Goal: Use online tool/utility: Utilize a website feature to perform a specific function

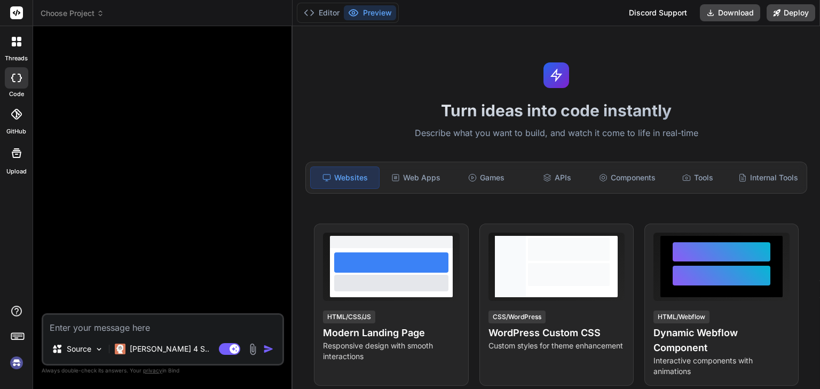
click at [123, 178] on div at bounding box center [164, 174] width 240 height 279
click at [93, 329] on textarea at bounding box center [162, 324] width 239 height 19
type textarea "x"
type textarea "i"
type textarea "x"
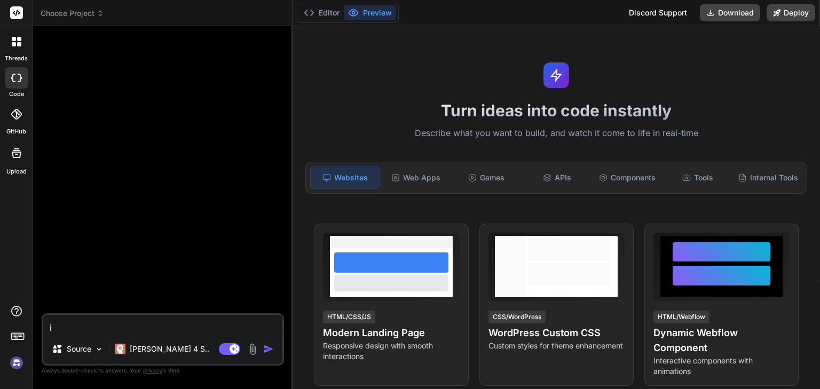
type textarea "i"
type textarea "x"
type textarea "i w"
type textarea "x"
type textarea "i wan"
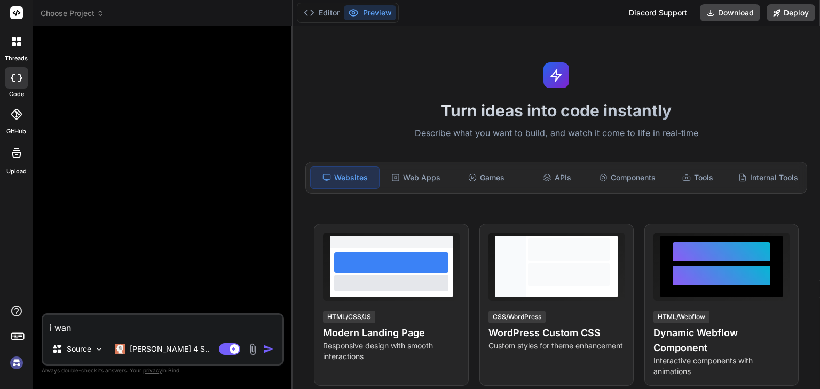
type textarea "x"
type textarea "i want"
type textarea "x"
type textarea "i want"
type textarea "x"
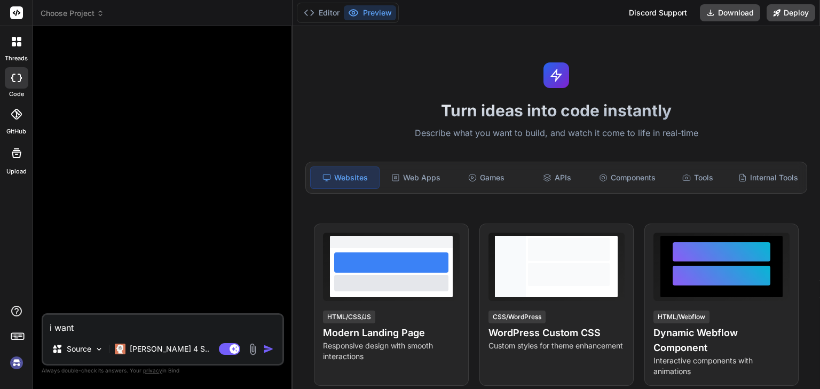
type textarea "i want t"
type textarea "x"
type textarea "i want to"
type textarea "x"
type textarea "i want to"
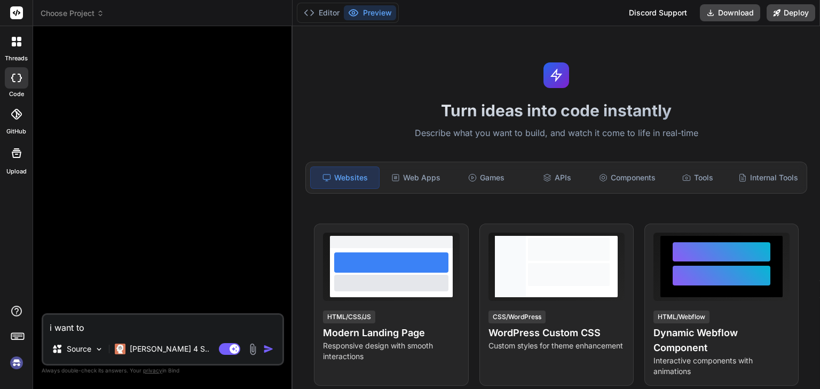
type textarea "x"
type textarea "i want to b"
type textarea "x"
type textarea "i want to bi"
type textarea "x"
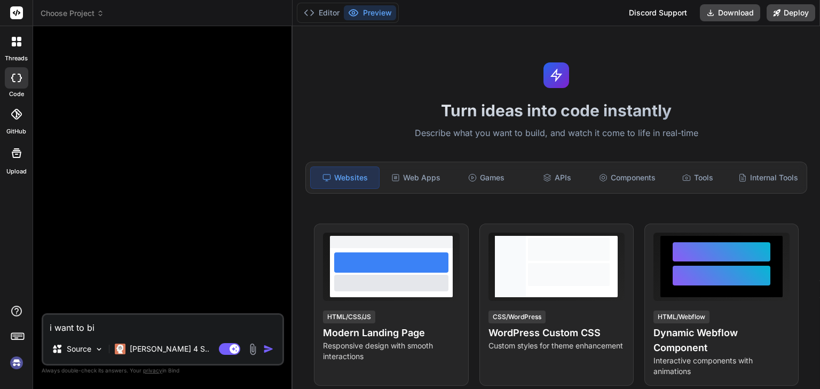
type textarea "i want to bil"
type textarea "x"
type textarea "i want to bild"
type textarea "x"
type textarea "i want to bild"
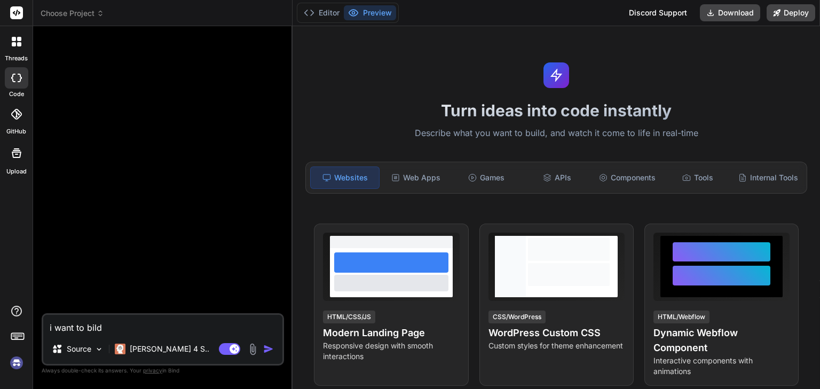
type textarea "x"
type textarea "i want to bild"
type textarea "x"
type textarea "i want to bil"
type textarea "x"
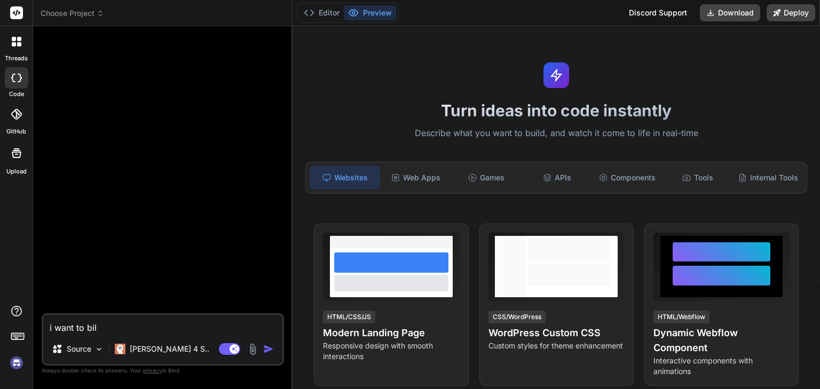
type textarea "i want to bi"
type textarea "x"
type textarea "i want to b"
type textarea "x"
type textarea "i want to bu"
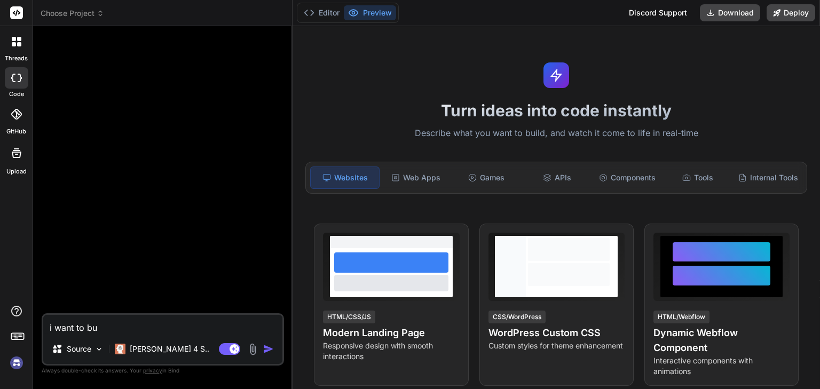
type textarea "x"
type textarea "i want to [PERSON_NAME]"
type textarea "x"
type textarea "i want to buil"
type textarea "x"
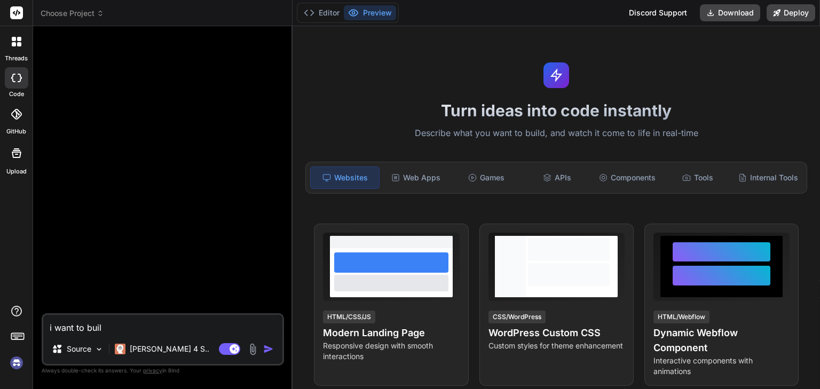
type textarea "i want to build"
type textarea "x"
type textarea "i want to build"
type textarea "x"
type textarea "i want to build a"
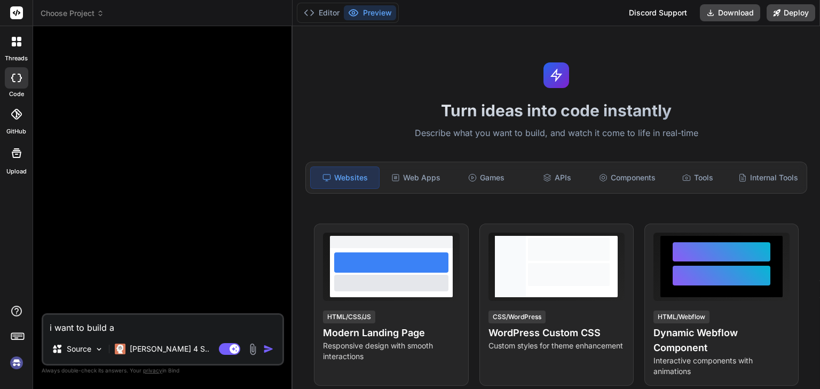
type textarea "x"
type textarea "i want to build a"
type textarea "x"
type textarea "i want to build an"
type textarea "x"
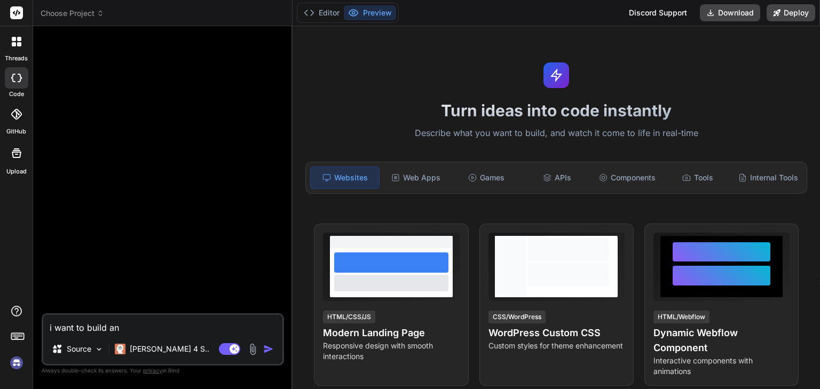
type textarea "i want to build an"
type textarea "x"
type textarea "i want to build an a"
type textarea "x"
type textarea "i want to build an adm"
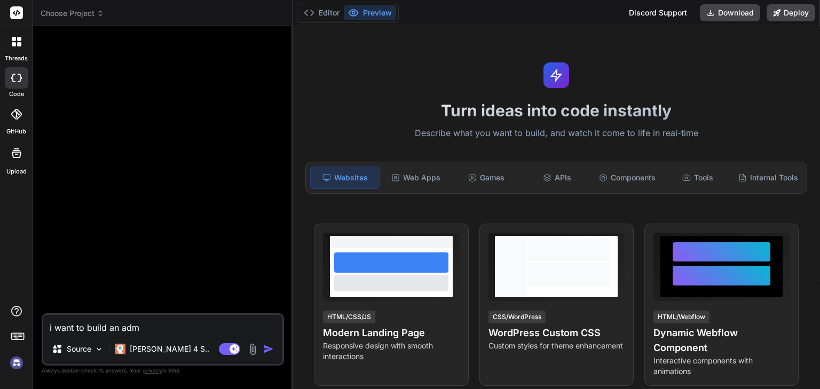
type textarea "x"
type textarea "i want to build an admi"
type textarea "x"
type textarea "i want to build an admin"
type textarea "x"
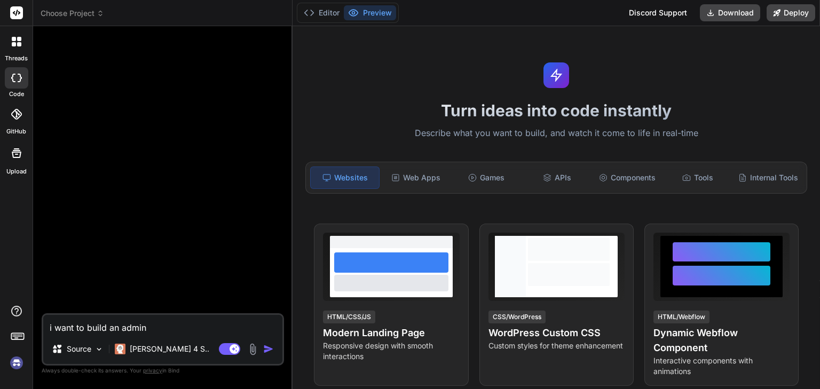
type textarea "i want to build an admin p"
type textarea "x"
type textarea "i want to build an admin pan"
type textarea "x"
type textarea "i want to build an admin panel"
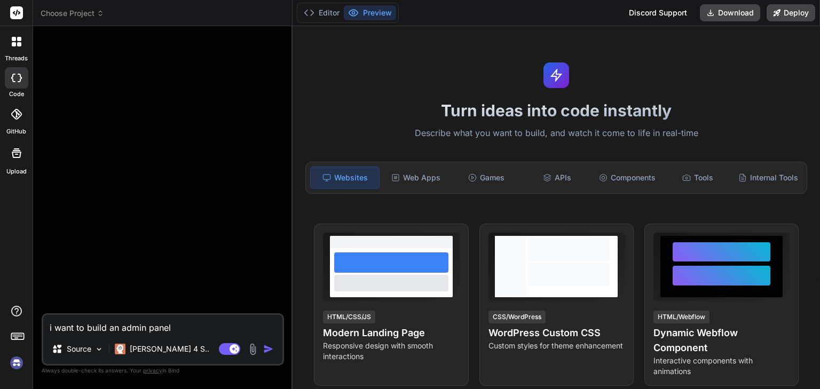
type textarea "x"
type textarea "i want to build an admin panel"
type textarea "x"
type textarea "i want to build an admin panel w"
type textarea "x"
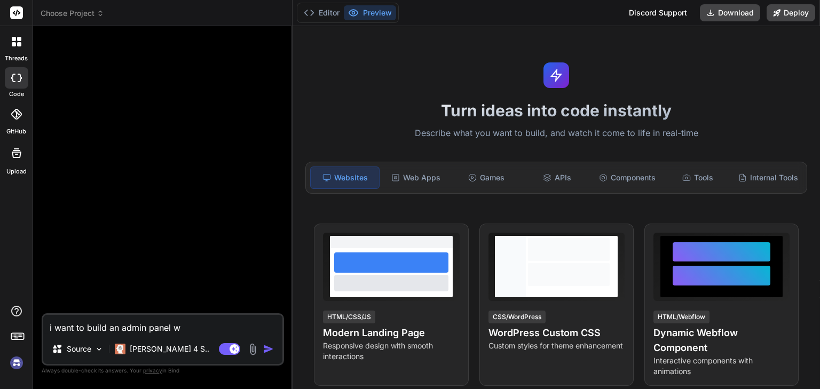
type textarea "i want to build an admin panel wi"
type textarea "x"
type textarea "i want to build an admin panel wit"
type textarea "x"
type textarea "i want to build an admin panel with"
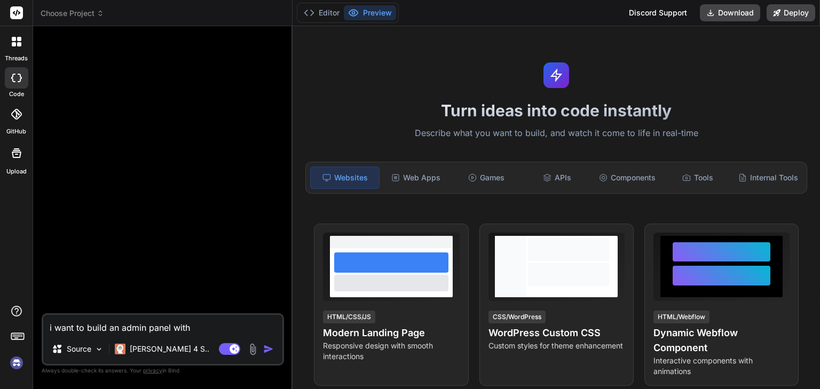
type textarea "x"
type textarea "i want to build an admin panel with a"
type textarea "x"
type textarea "i want to build an admin panel with an"
type textarea "x"
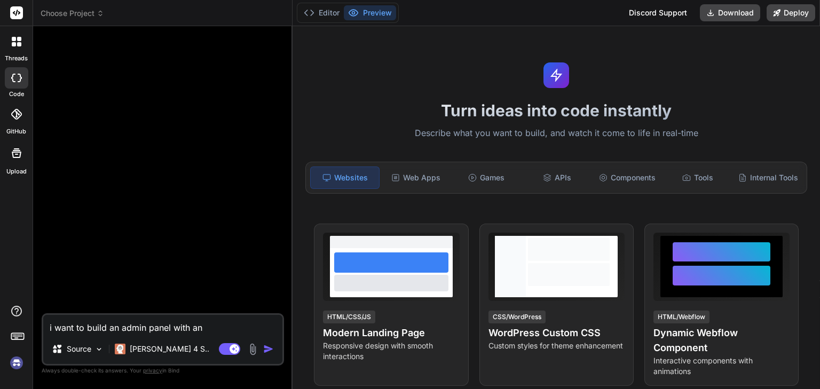
type textarea "i want to build an admin panel with ang"
type textarea "x"
type textarea "i want to build an admin panel with angu"
type textarea "x"
type textarea "i want to build an admin panel with angul"
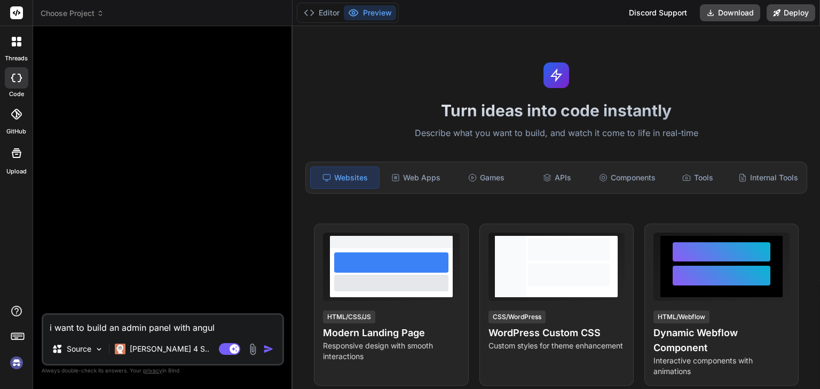
type textarea "x"
type textarea "i want to build an admin panel with angula"
type textarea "x"
type textarea "i want to build an admin panel with angular"
type textarea "x"
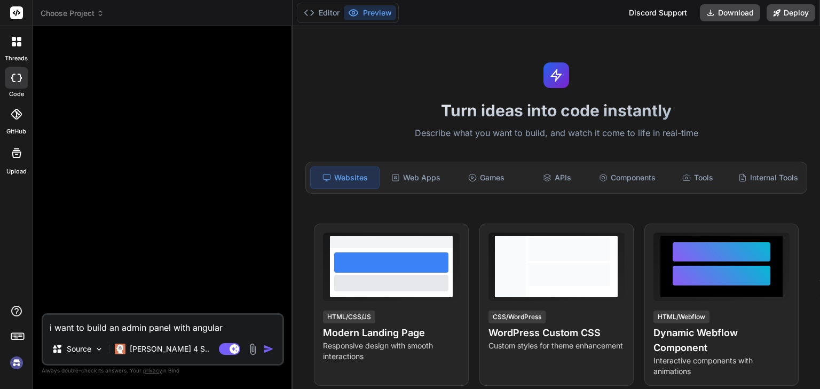
type textarea "i want to build an admin panel with angular"
type textarea "x"
type textarea "i want to build an admin panel with angular an"
type textarea "x"
type textarea "i want to build an admin panel with angular and"
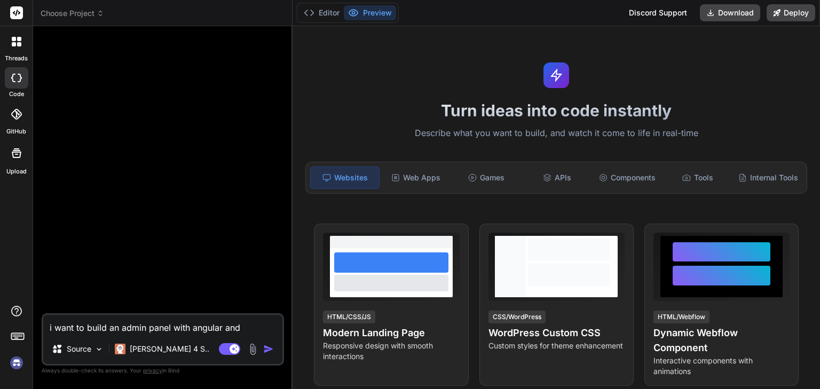
type textarea "x"
type textarea "i want to build an admin panel with angular and"
type textarea "x"
type textarea "i want to build an admin panel with angular and r"
type textarea "x"
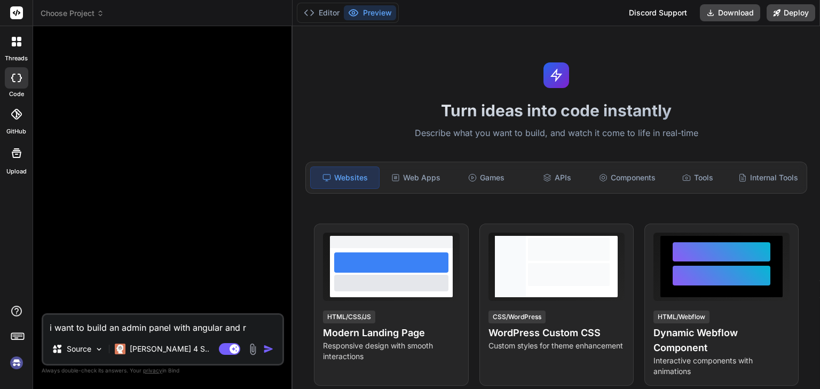
type textarea "i want to build an admin panel with angular and re"
type textarea "x"
type textarea "i want to build an admin panel with angular and rea"
type textarea "x"
type textarea "i want to build an admin panel with angular and reac"
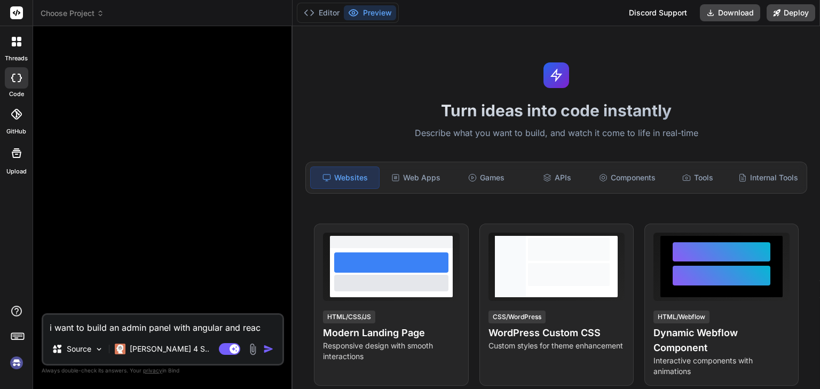
type textarea "x"
type textarea "i want to build an admin panel with angular and react"
type textarea "x"
type textarea "i want to build an admin panel with angular and reac"
type textarea "x"
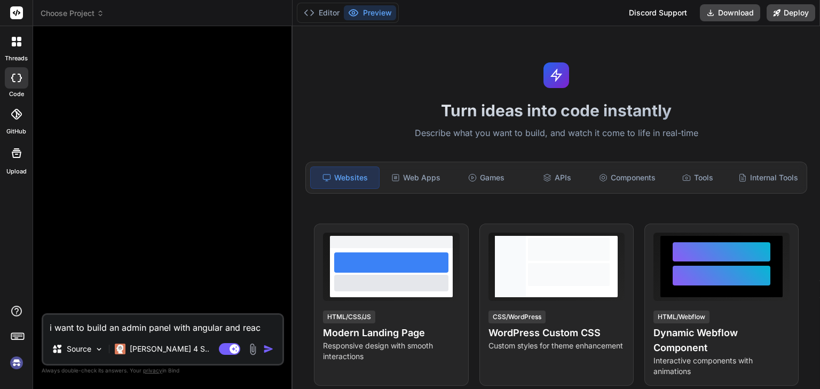
type textarea "i want to build an admin panel with angular and rea"
type textarea "x"
type textarea "i want to build an admin panel with angular and re"
type textarea "x"
type textarea "i want to build an admin panel with angular and r"
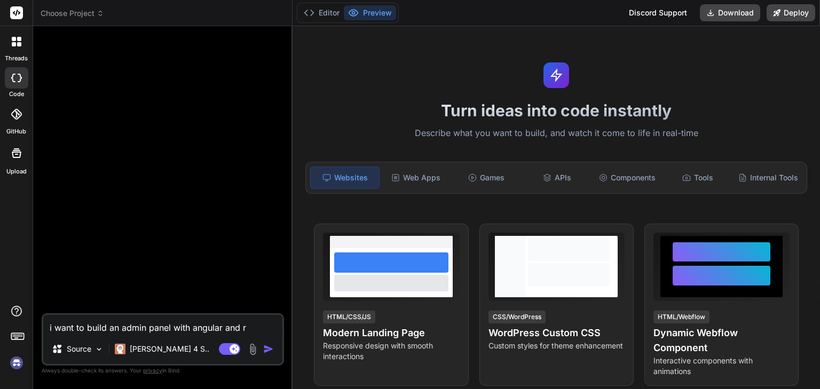
type textarea "x"
type textarea "i want to build an admin panel with angular and"
type textarea "x"
type textarea "i want to build an admin panel with angular and m"
type textarea "x"
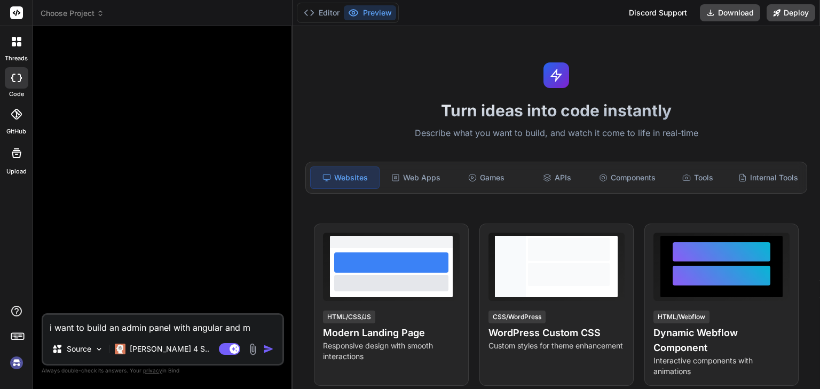
type textarea "i want to build an admin panel with angular and"
type textarea "x"
type textarea "i want to build an admin panel with angular and n"
type textarea "x"
type textarea "i want to build an admin panel with angular and no"
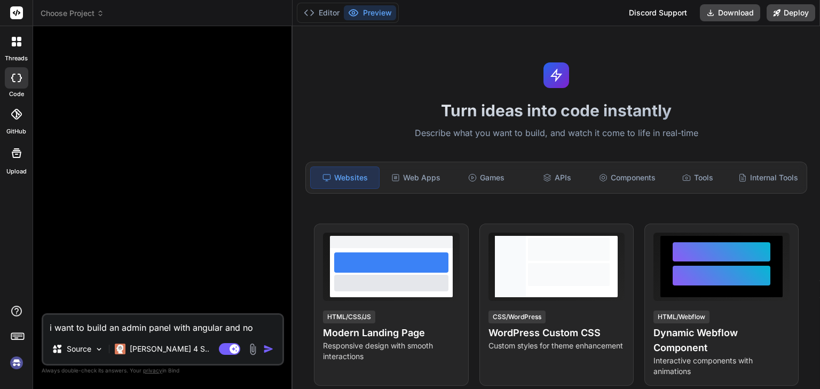
type textarea "x"
type textarea "i want to build an admin panel with angular and nod"
type textarea "x"
type textarea "i want to build an admin panel with angular and node"
type textarea "x"
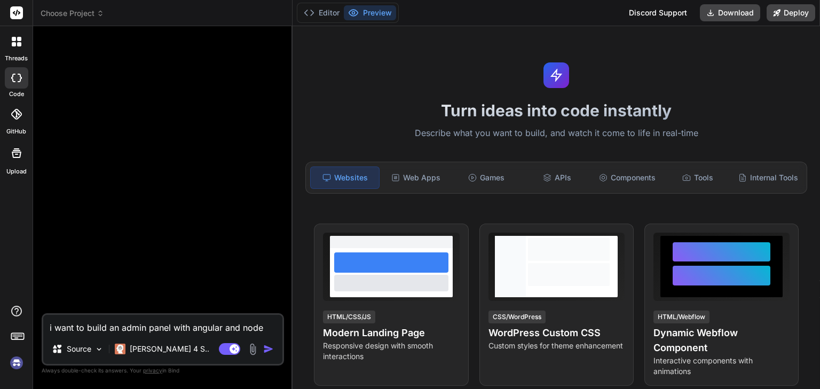
type textarea "i want to build an admin panel with angular and nodej"
type textarea "x"
type textarea "i want to build an admin panel with angular and nodejs"
type textarea "x"
type textarea "i want to build an admin panel with angular and nodejs."
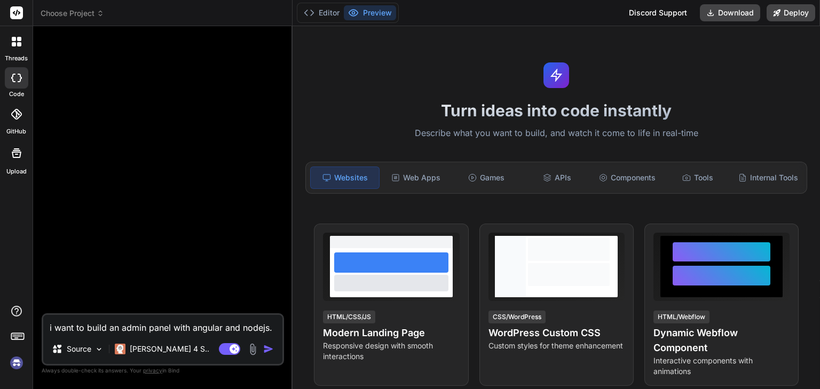
type textarea "x"
type textarea "i want to build an admin panel with angular and nodejs.w"
type textarea "x"
type textarea "i want to build an admin panel with angular and nodejs.wh"
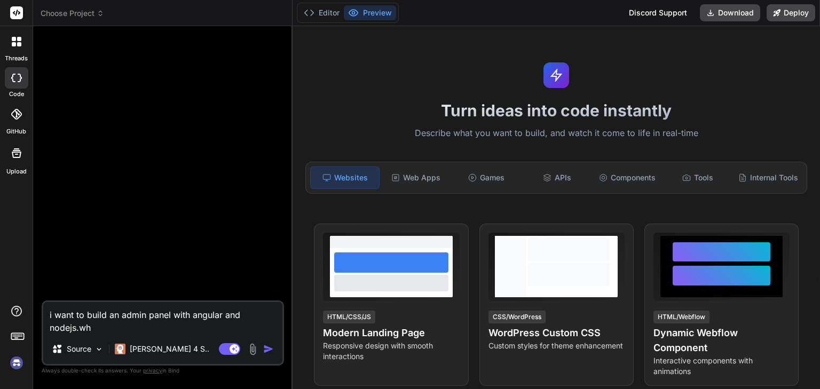
type textarea "x"
type textarea "i want to build an admin panel with angular and nodejs.whe"
type textarea "x"
type textarea "i want to build an admin panel with angular and nodejs.wher"
type textarea "x"
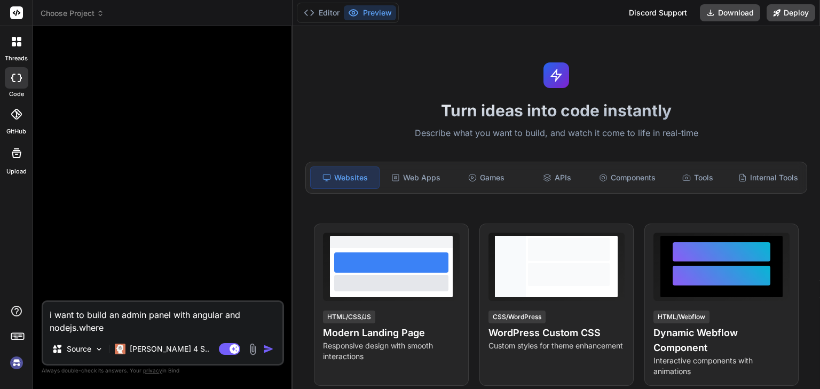
type textarea "i want to build an admin panel with angular and nodejs.where"
type textarea "x"
type textarea "i want to build an admin panel with angular and nodejs.where i"
type textarea "x"
type textarea "i want to build an admin panel with angular and nodejs.where i"
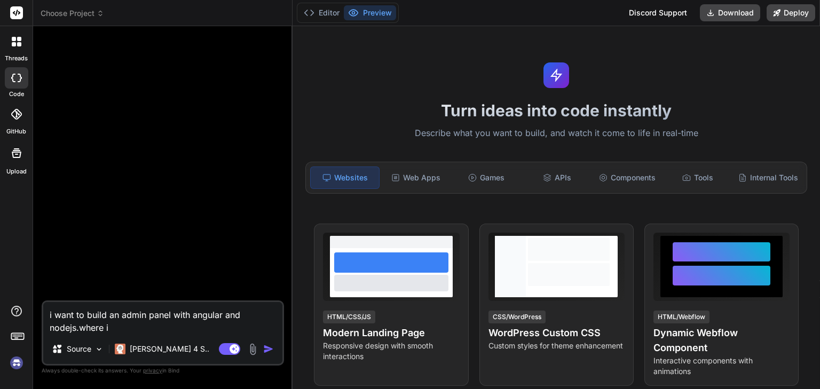
type textarea "x"
type textarea "i want to build an admin panel with angular and nodejs.where i o"
type textarea "x"
type textarea "i want to build an admin panel with angular and nodejs.where i on"
type textarea "x"
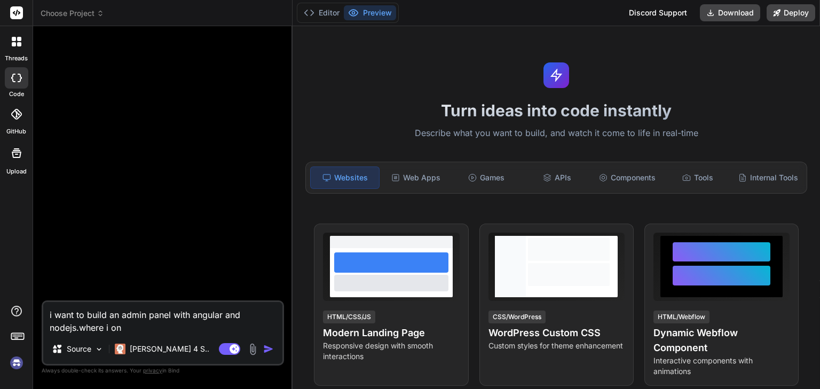
type textarea "i want to build an admin panel with angular and nodejs.where i onl"
type textarea "x"
type textarea "i want to build an admin panel with angular and nodejs.where i only"
type textarea "x"
type textarea "i want to build an admin panel with angular and nodejs.where i only"
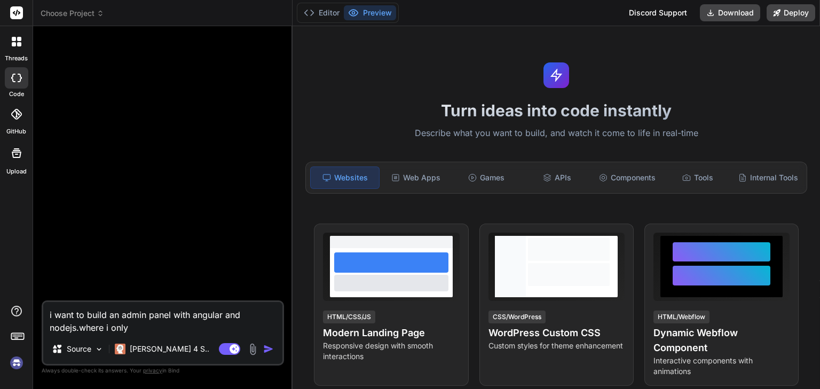
type textarea "x"
type textarea "i want to build an admin panel with angular and nodejs.where i only n"
type textarea "x"
type textarea "i want to build an admin panel with angular and nodejs.where i only ne"
type textarea "x"
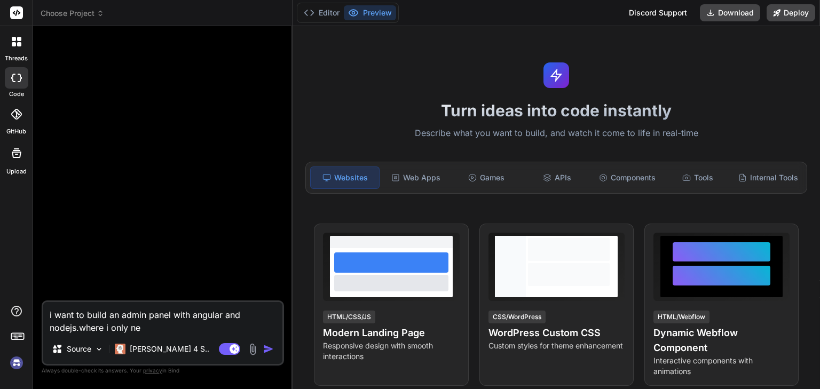
type textarea "i want to build an admin panel with angular and nodejs.where i only nee"
type textarea "x"
type textarea "i want to build an admin panel with angular and nodejs.where i only need"
type textarea "x"
type textarea "i want to build an admin panel with angular and nodejs.where i only need"
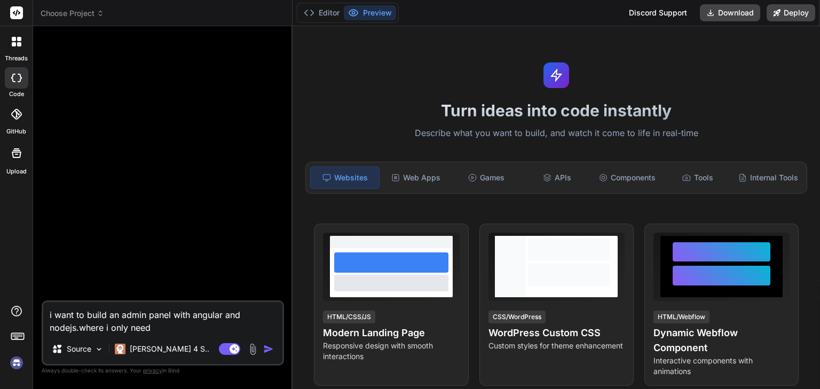
type textarea "x"
type textarea "i want to build an admin panel with angular and nodejs.where i only need t"
type textarea "x"
type textarea "i want to build an admin panel with angular and nodejs.where i only need to"
type textarea "x"
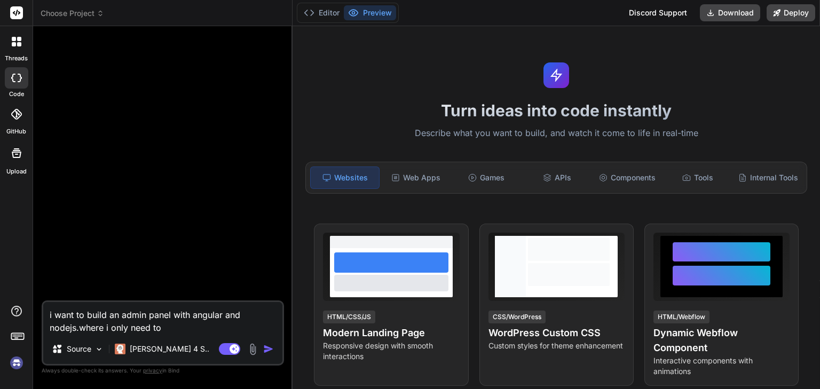
type textarea "i want to build an admin panel with angular and nodejs.where i only need to"
type textarea "x"
type textarea "i want to build an admin panel with angular and nodejs.where i only need to do"
type textarea "x"
type textarea "i want to build an admin panel with angular and nodejs.where i only need to do"
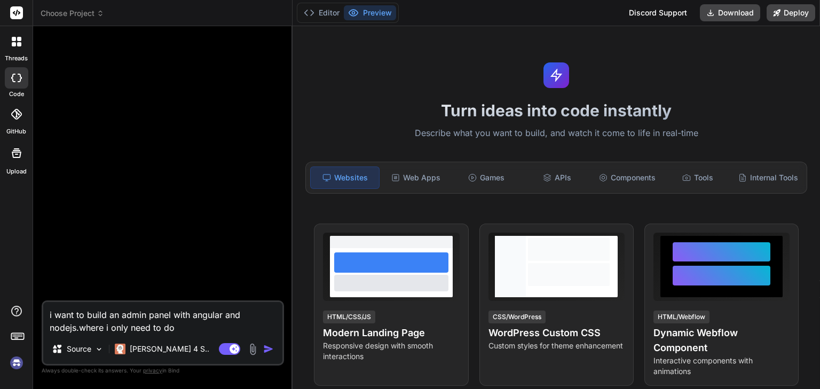
type textarea "x"
type textarea "i want to build an admin panel with angular and nodejs.where i only need to do a"
type textarea "x"
type textarea "i want to build an admin panel with angular and nodejs.where i only need to do a"
type textarea "x"
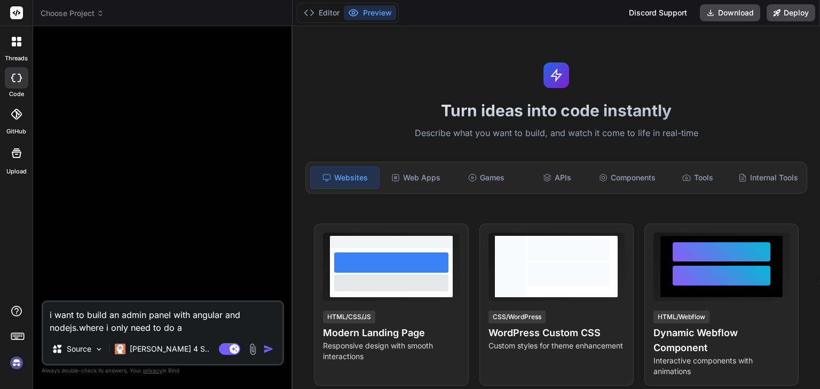
type textarea "i want to build an admin panel with angular and nodejs.where i only need to do …"
type textarea "x"
type textarea "i want to build an admin panel with angular and nodejs.where i only need to do …"
type textarea "x"
type textarea "i want to build an admin panel with angular and nodejs.where i only need to do …"
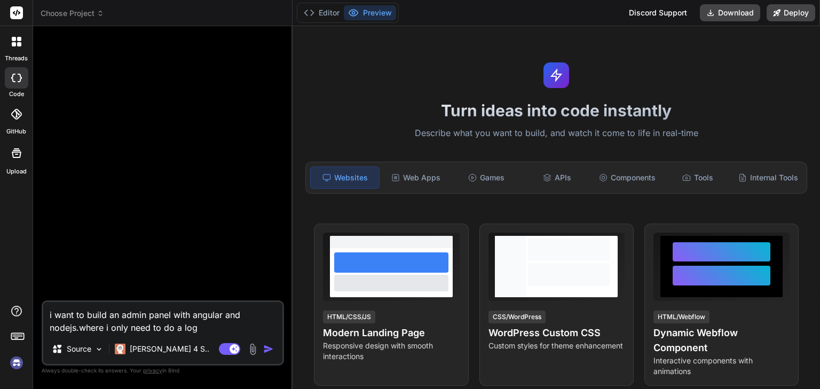
type textarea "x"
type textarea "i want to build an admin panel with angular and nodejs.where i only need to do …"
type textarea "x"
type textarea "i want to build an admin panel with angular and nodejs.where i only need to do …"
type textarea "x"
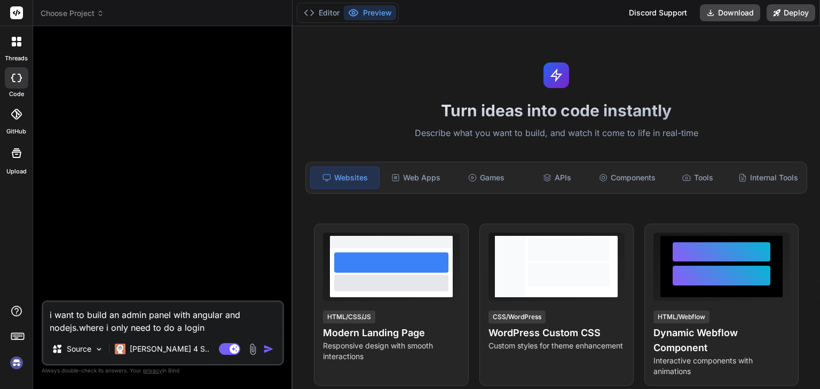
type textarea "i want to build an admin panel with angular and nodejs.where i only need to do …"
type textarea "x"
type textarea "i want to build an admin panel with angular and nodejs.where i only need to do …"
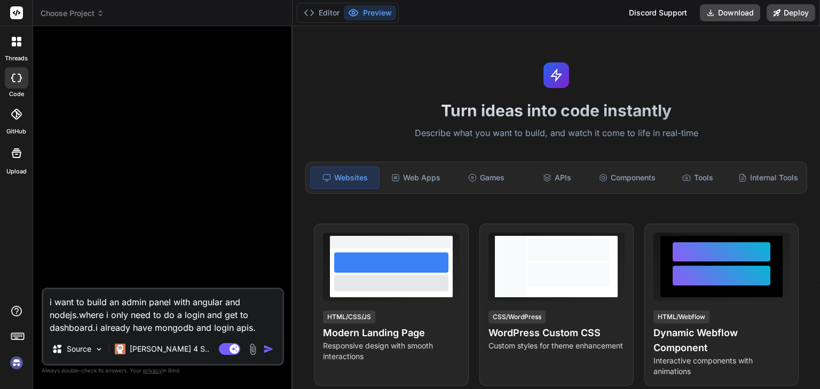
click at [269, 350] on img "button" at bounding box center [268, 349] width 11 height 11
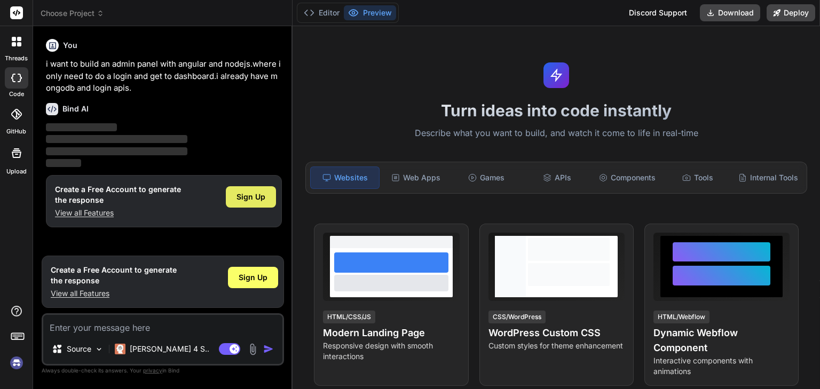
click at [258, 197] on span "Sign Up" at bounding box center [250, 197] width 29 height 11
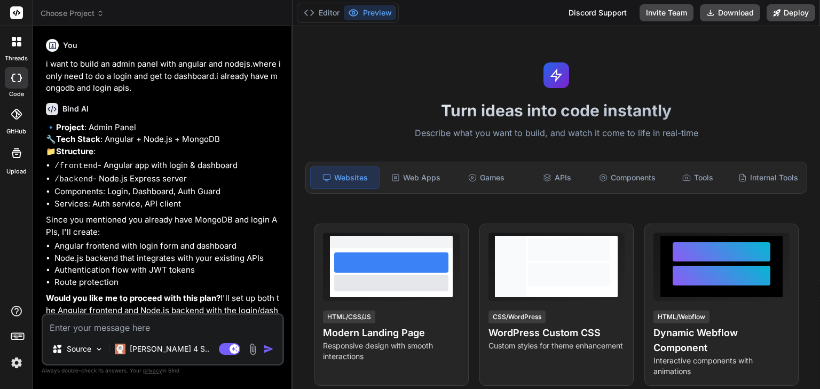
click at [198, 198] on li "Components: Login, Dashboard, Auth Guard" at bounding box center [167, 192] width 227 height 12
click at [247, 198] on li "Components: Login, Dashboard, Auth Guard" at bounding box center [167, 192] width 227 height 12
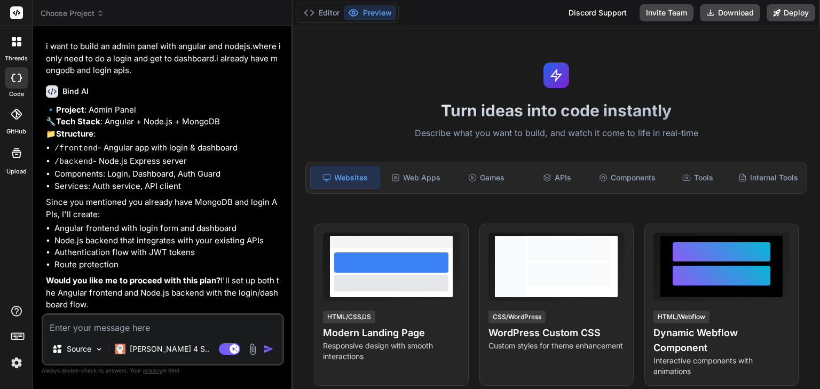
scroll to position [39, 0]
click at [247, 215] on p "Since you mentioned you already have MongoDB and login APIs, I'll create:" at bounding box center [164, 208] width 236 height 24
click at [127, 325] on textarea at bounding box center [162, 324] width 239 height 19
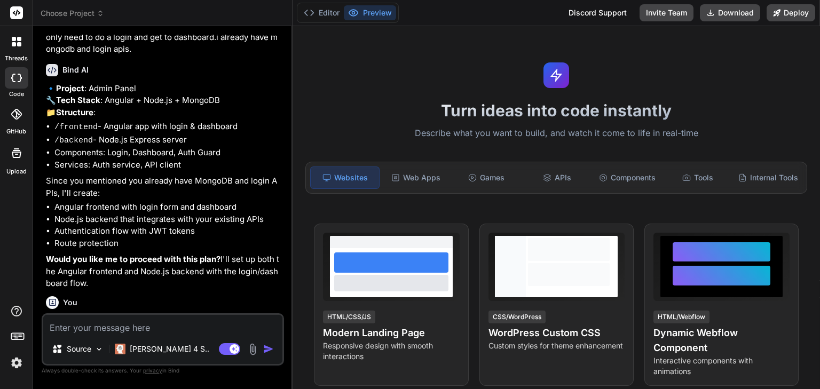
scroll to position [150, 0]
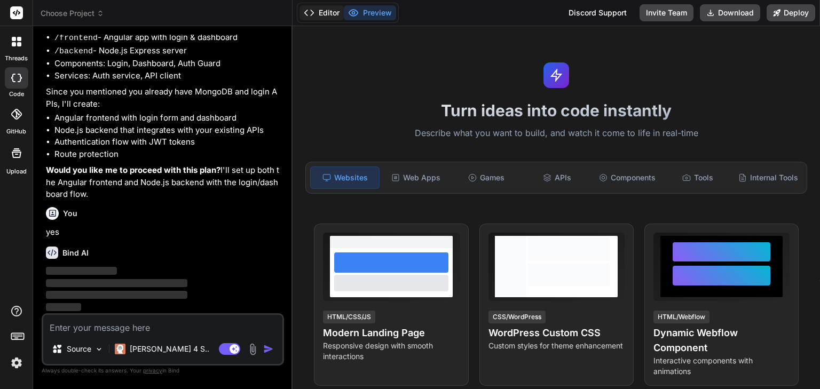
click at [320, 9] on button "Editor" at bounding box center [321, 12] width 44 height 15
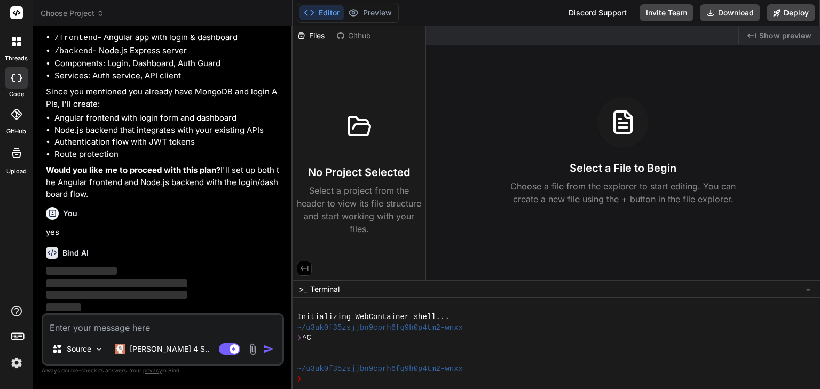
click at [361, 33] on div "Github" at bounding box center [354, 35] width 44 height 11
click at [358, 36] on div "Github" at bounding box center [354, 35] width 44 height 11
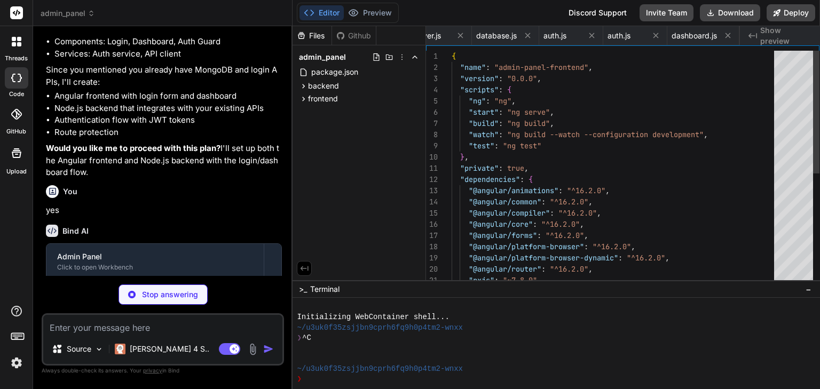
scroll to position [0, 303]
click at [354, 31] on div "Github" at bounding box center [354, 35] width 44 height 11
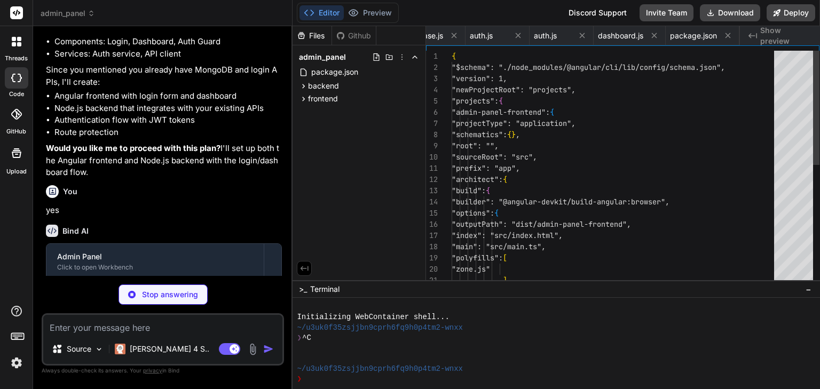
scroll to position [0, 373]
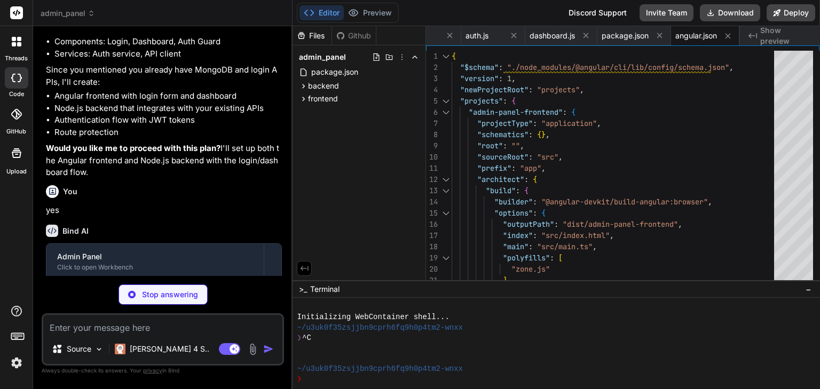
click at [357, 35] on div "Github" at bounding box center [354, 35] width 44 height 11
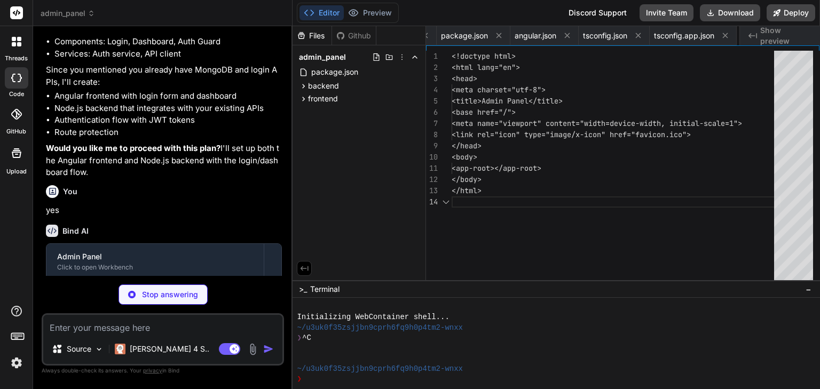
scroll to position [0, 596]
click at [350, 36] on div "Github" at bounding box center [354, 35] width 44 height 11
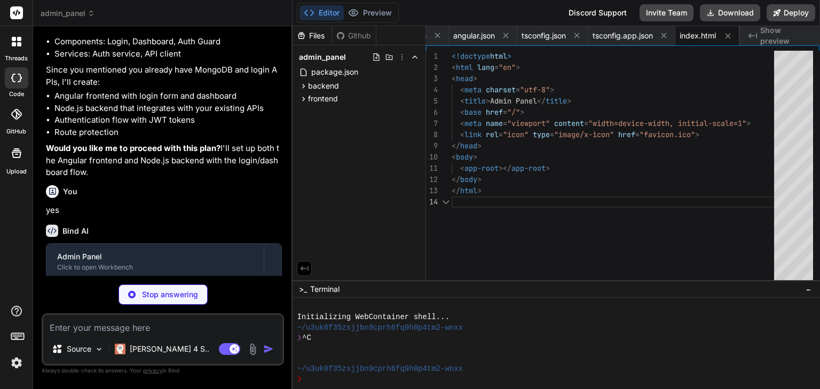
scroll to position [0, 660]
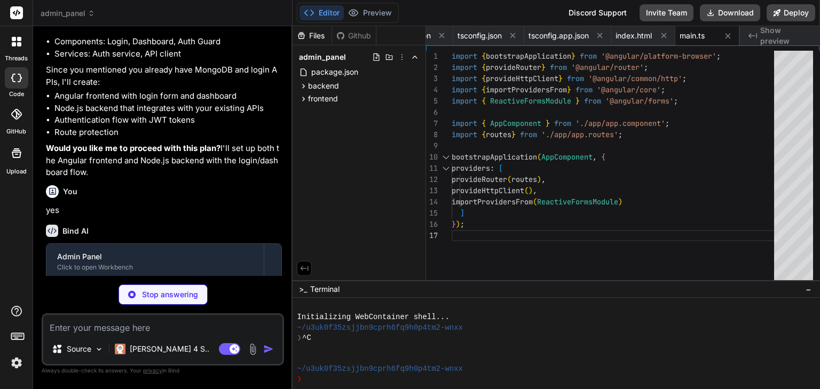
click at [17, 121] on div at bounding box center [16, 113] width 23 height 23
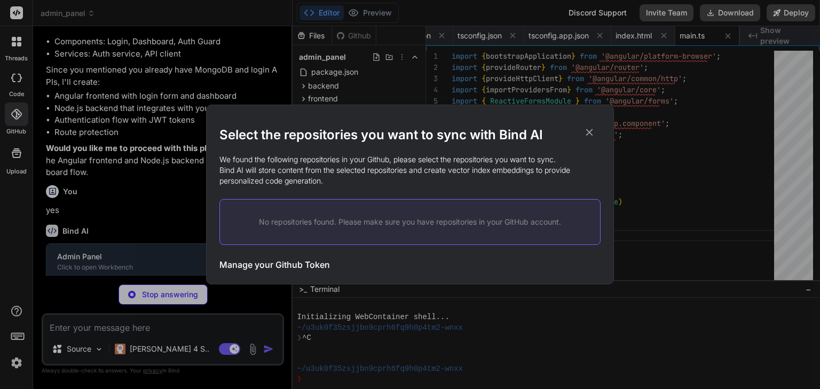
click at [299, 260] on h3 "Manage your Github Token" at bounding box center [274, 264] width 110 height 13
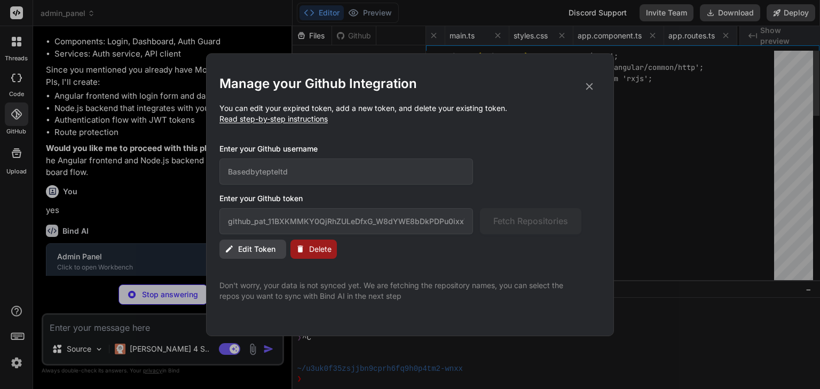
scroll to position [0, 966]
click at [278, 121] on span "Read step-by-step instructions" at bounding box center [273, 118] width 108 height 9
click at [321, 121] on span "Read step-by-step instructions" at bounding box center [273, 118] width 108 height 9
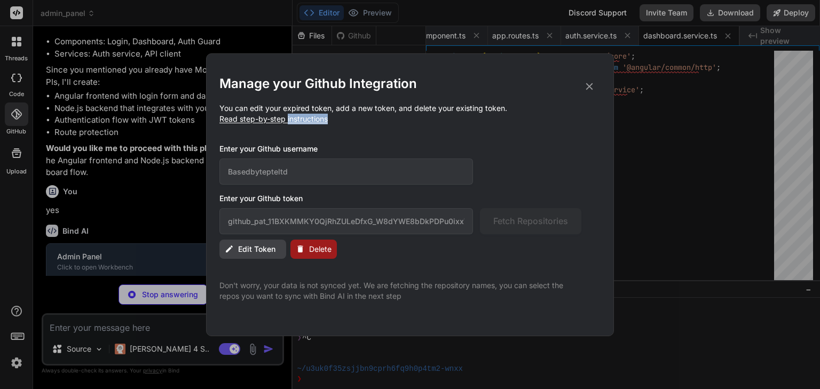
scroll to position [0, 1140]
click at [239, 119] on span "Read step-by-step instructions" at bounding box center [273, 118] width 108 height 9
click at [225, 120] on span "Read step-by-step instructions" at bounding box center [273, 118] width 108 height 9
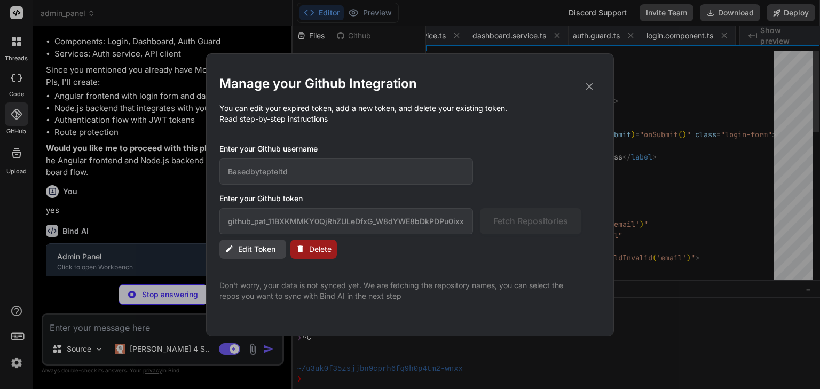
scroll to position [0, 1337]
click at [588, 85] on icon at bounding box center [589, 86] width 7 height 7
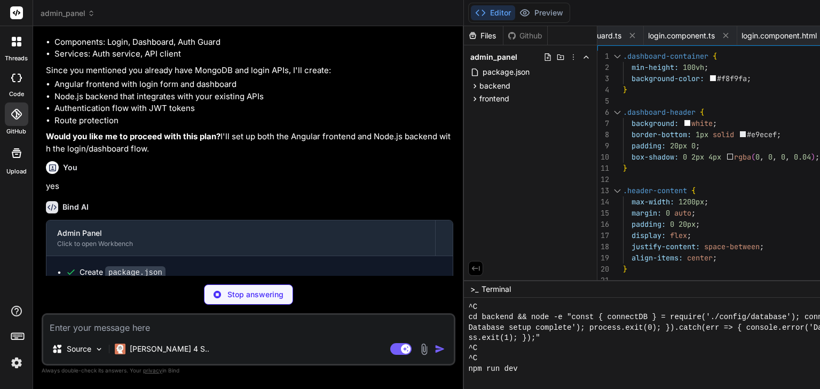
scroll to position [194, 0]
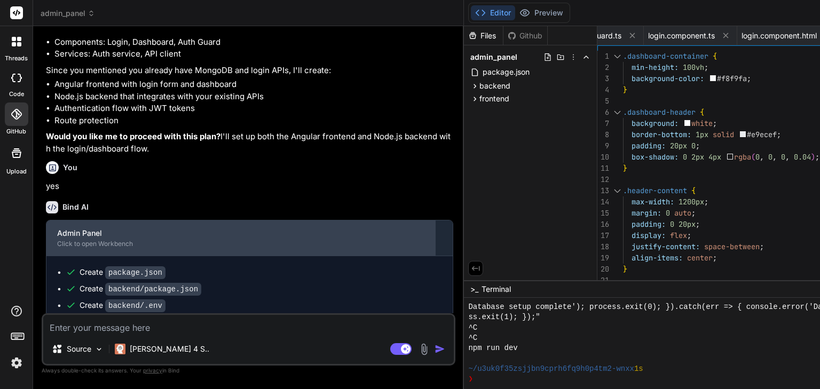
click at [201, 248] on div "Click to open Workbench" at bounding box center [240, 244] width 367 height 9
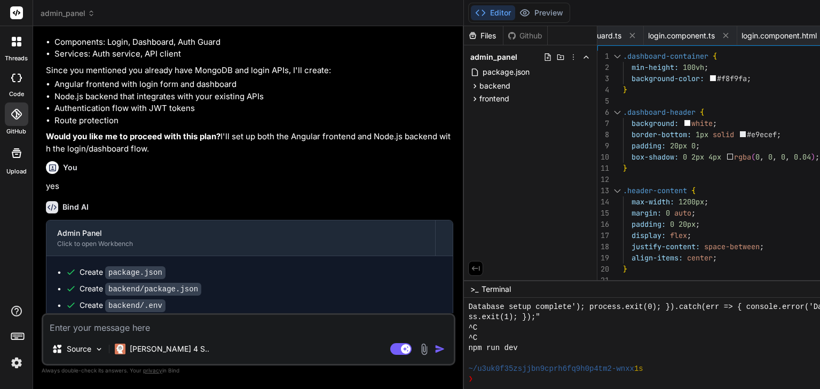
click at [165, 317] on textarea at bounding box center [248, 324] width 410 height 19
click at [539, 383] on div "❯" at bounding box center [721, 379] width 506 height 10
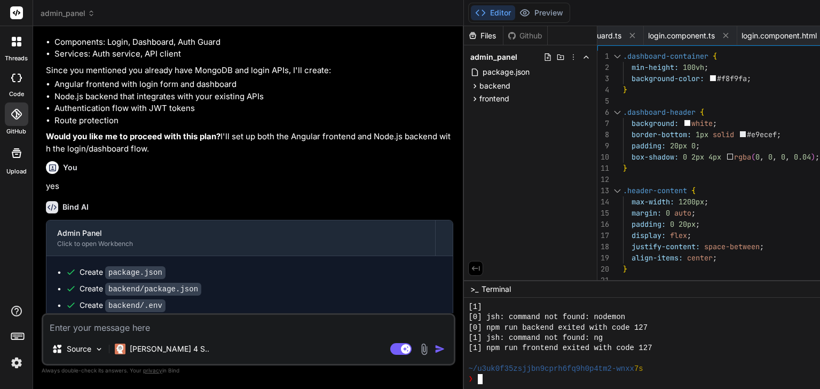
scroll to position [635, 0]
click at [569, 353] on div at bounding box center [721, 358] width 506 height 10
click at [817, 357] on div at bounding box center [721, 358] width 506 height 10
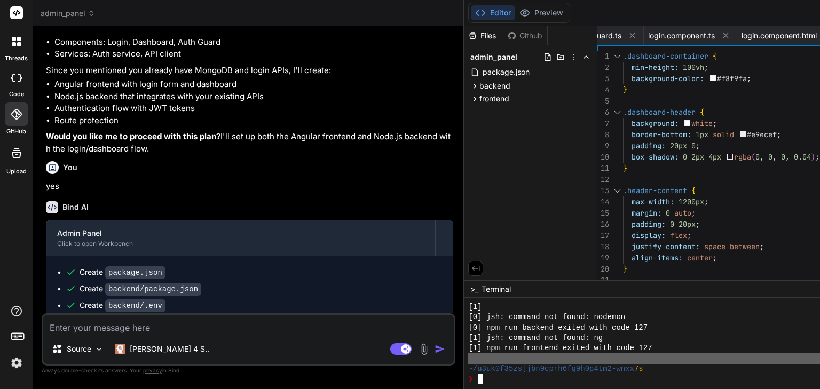
click at [817, 357] on div at bounding box center [721, 358] width 506 height 10
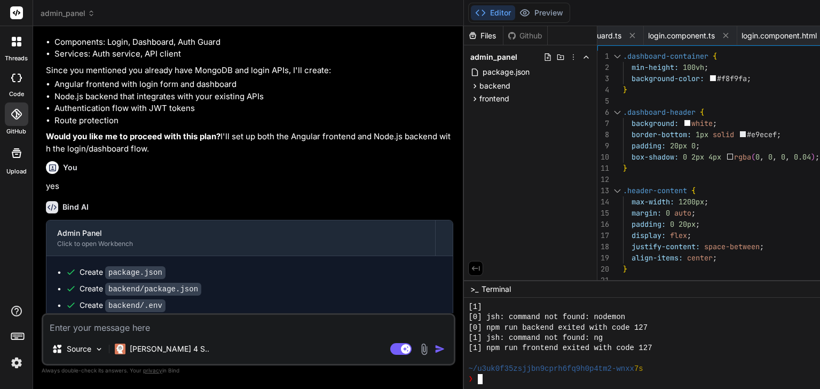
click at [819, 371] on div "~/u3uk0f35zsjjbn9cprh6fq9h0p4tm2-wnxx 7s" at bounding box center [721, 369] width 506 height 10
drag, startPoint x: 437, startPoint y: 312, endPoint x: 294, endPoint y: 300, distance: 143.5
click at [294, 300] on div "Bind AI Web Search Created with Pixso. Code Generator You i want to build an ad…" at bounding box center [248, 207] width 431 height 362
click at [18, 114] on icon at bounding box center [16, 114] width 11 height 11
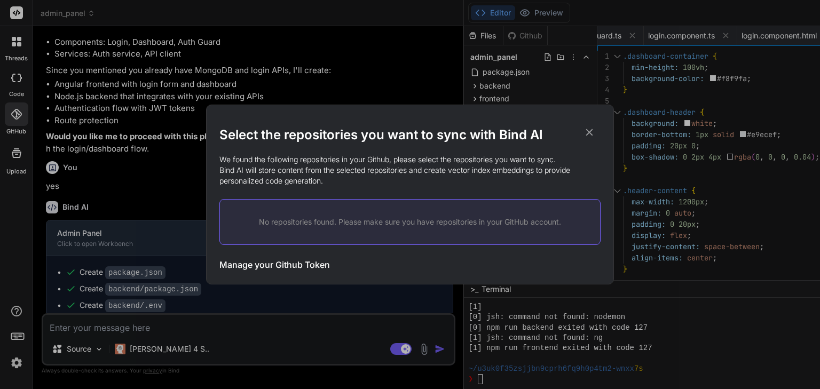
click at [306, 233] on div "No repositories found. Please make sure you have repositories in your GitHub ac…" at bounding box center [409, 222] width 381 height 46
click at [16, 359] on div "Select the repositories you want to sync with Bind AI We found the following re…" at bounding box center [410, 194] width 820 height 389
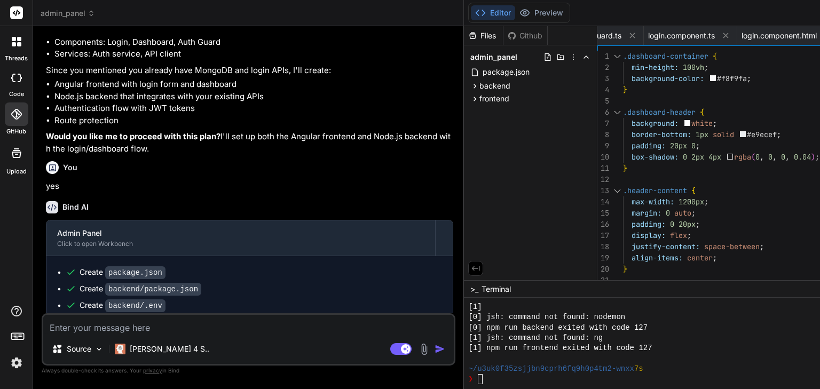
click at [16, 359] on img at bounding box center [16, 363] width 18 height 18
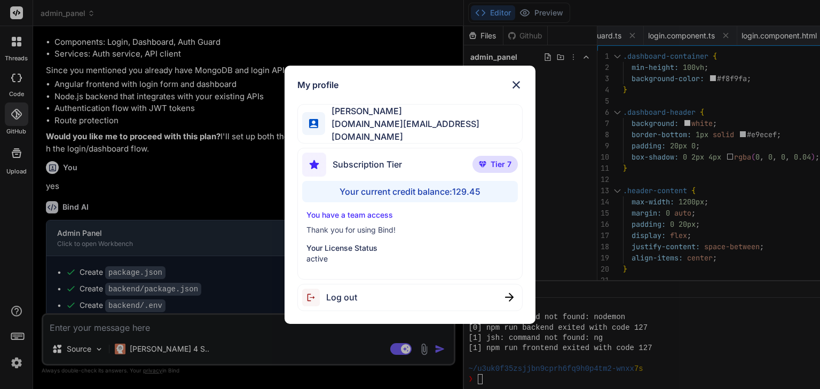
click at [349, 117] on span "[PERSON_NAME]" at bounding box center [423, 111] width 197 height 13
click at [518, 89] on img at bounding box center [516, 84] width 13 height 13
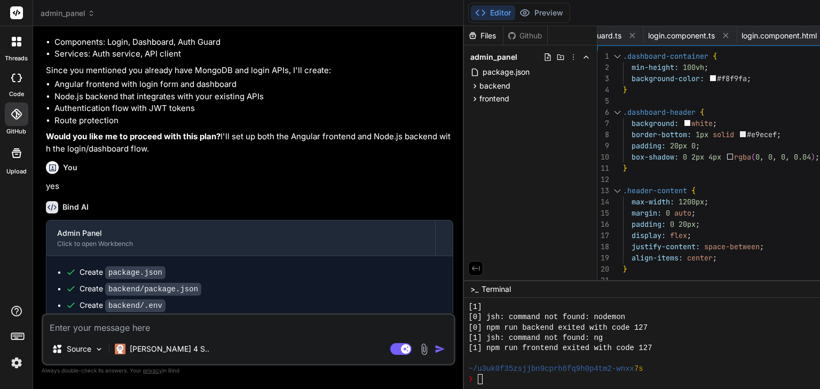
click at [21, 39] on div at bounding box center [16, 41] width 22 height 22
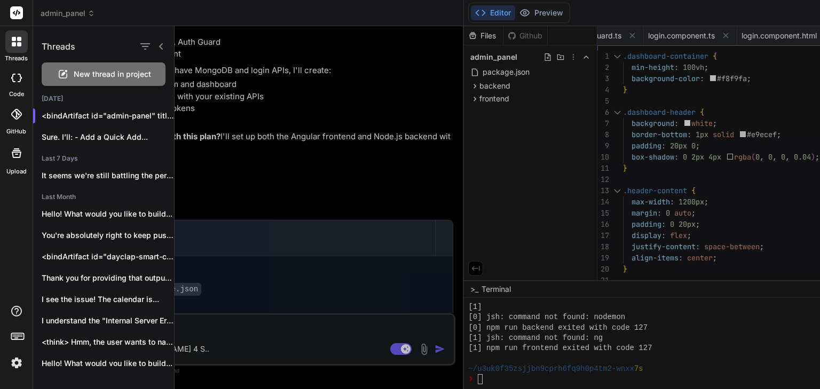
click at [15, 81] on icon at bounding box center [16, 78] width 11 height 9
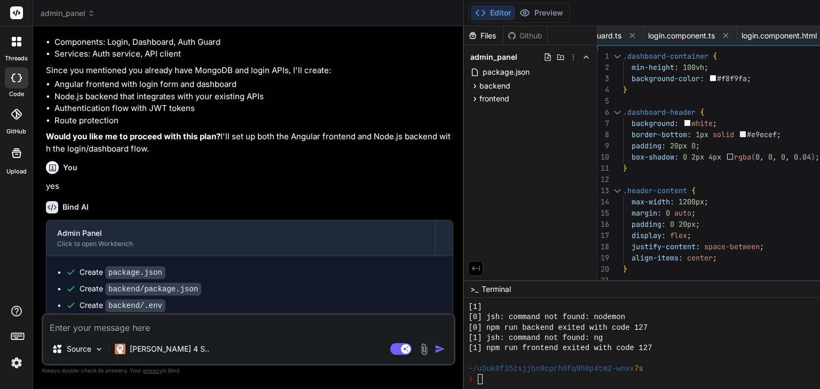
click at [16, 112] on icon at bounding box center [16, 114] width 11 height 11
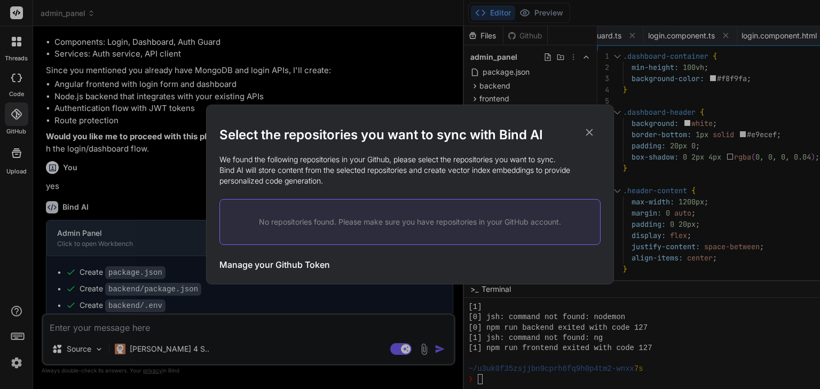
click at [14, 156] on div "Select the repositories you want to sync with Bind AI We found the following re…" at bounding box center [410, 194] width 820 height 389
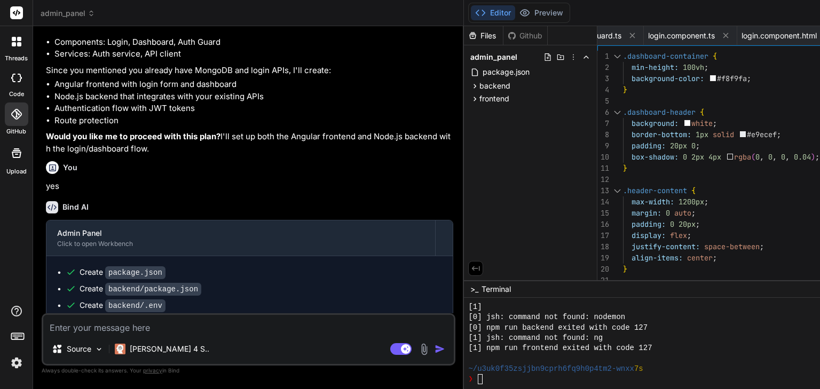
click at [21, 17] on rect at bounding box center [16, 12] width 13 height 13
click at [494, 129] on div "Files Github admin_panel package.json backend package.json .env server.js confi…" at bounding box center [530, 153] width 133 height 254
click at [471, 271] on icon at bounding box center [476, 269] width 10 height 10
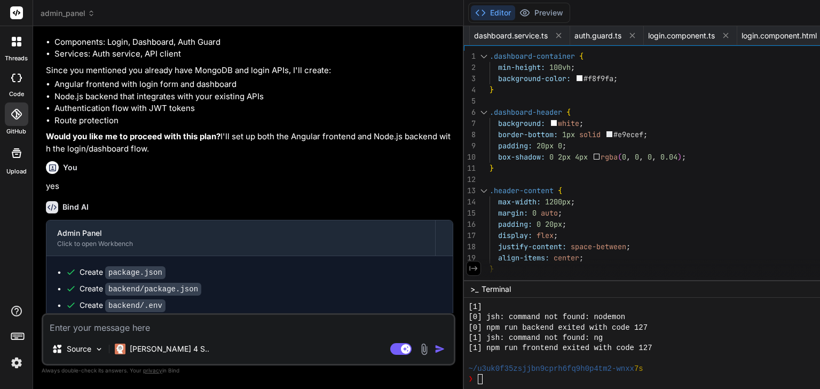
click at [469, 271] on icon at bounding box center [474, 269] width 10 height 10
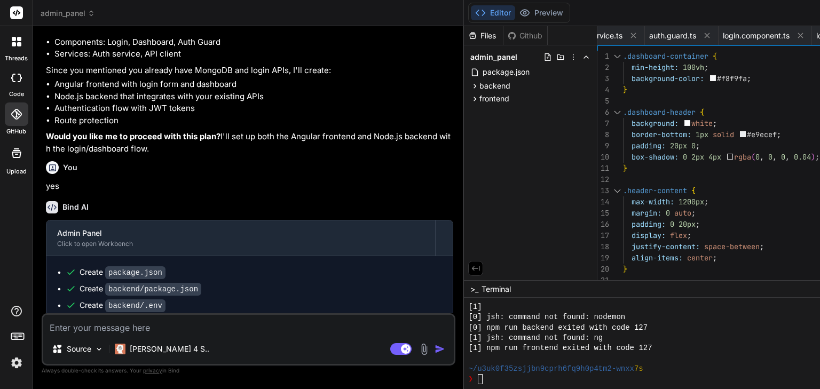
click at [475, 377] on div "❯" at bounding box center [721, 379] width 506 height 10
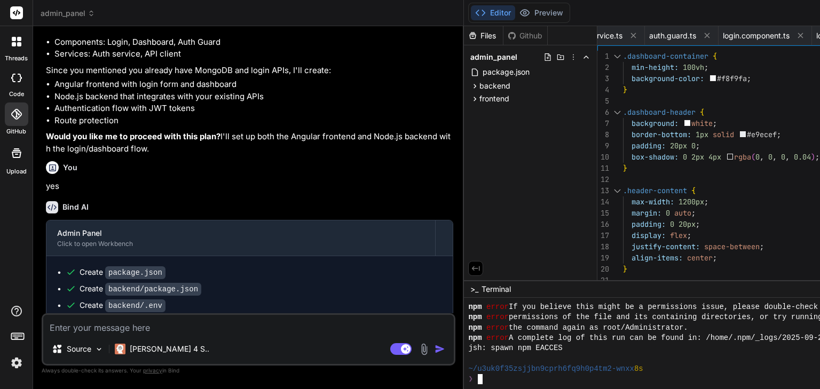
scroll to position [881, 0]
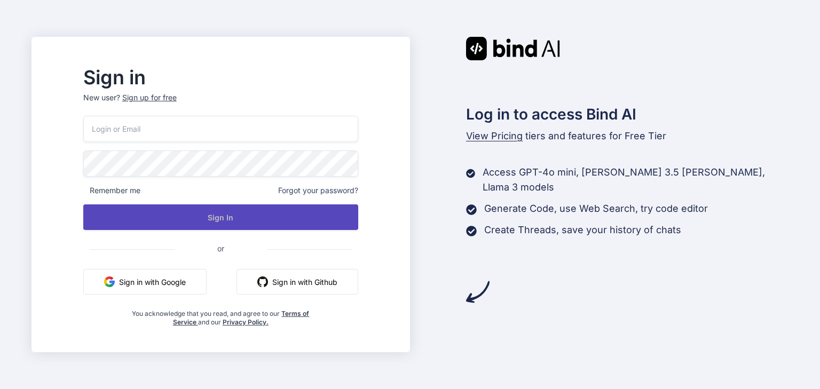
type input "[DOMAIN_NAME][EMAIL_ADDRESS][DOMAIN_NAME]"
click at [228, 225] on button "Sign In" at bounding box center [220, 217] width 275 height 26
click at [239, 210] on button "Sign In" at bounding box center [220, 217] width 275 height 26
